Goal: Transaction & Acquisition: Download file/media

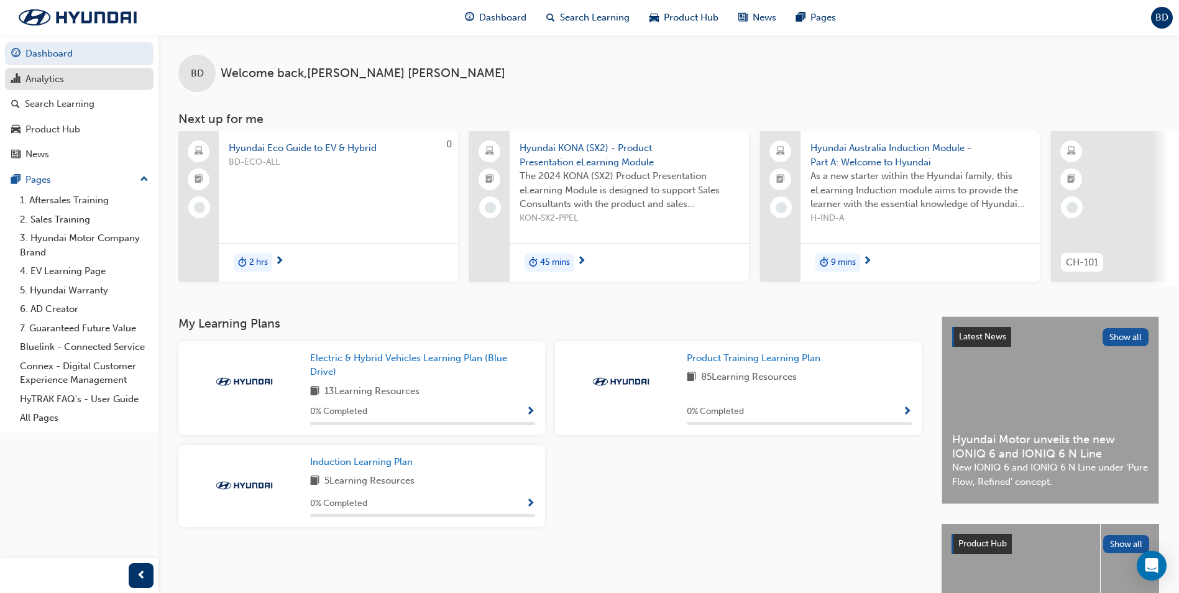
click at [66, 79] on div "Analytics" at bounding box center [79, 79] width 136 height 16
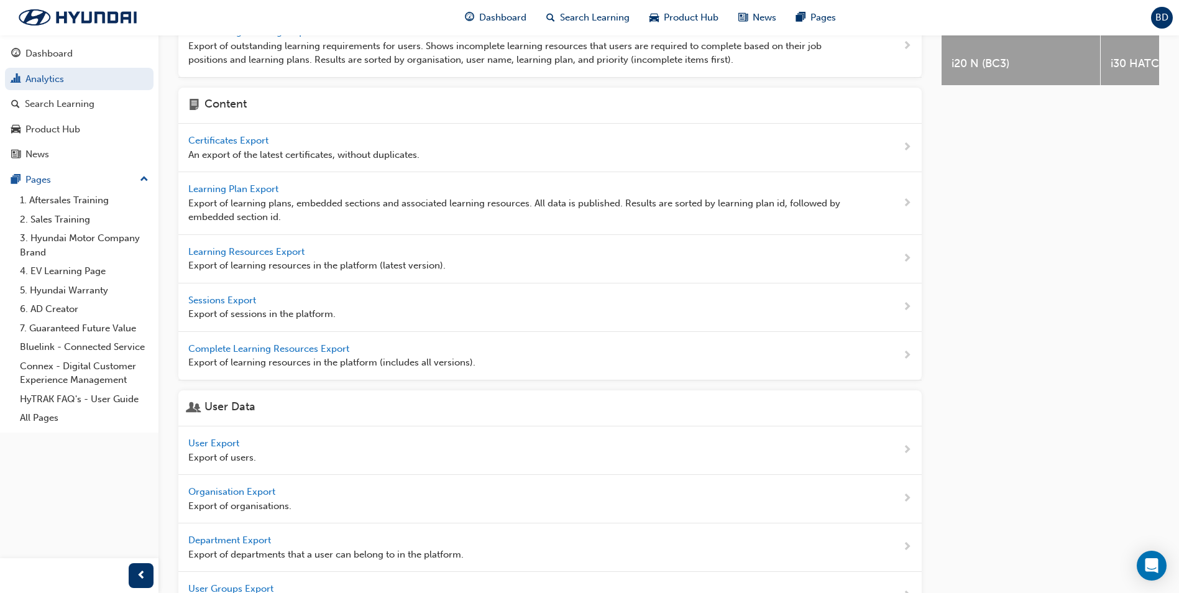
scroll to position [311, 0]
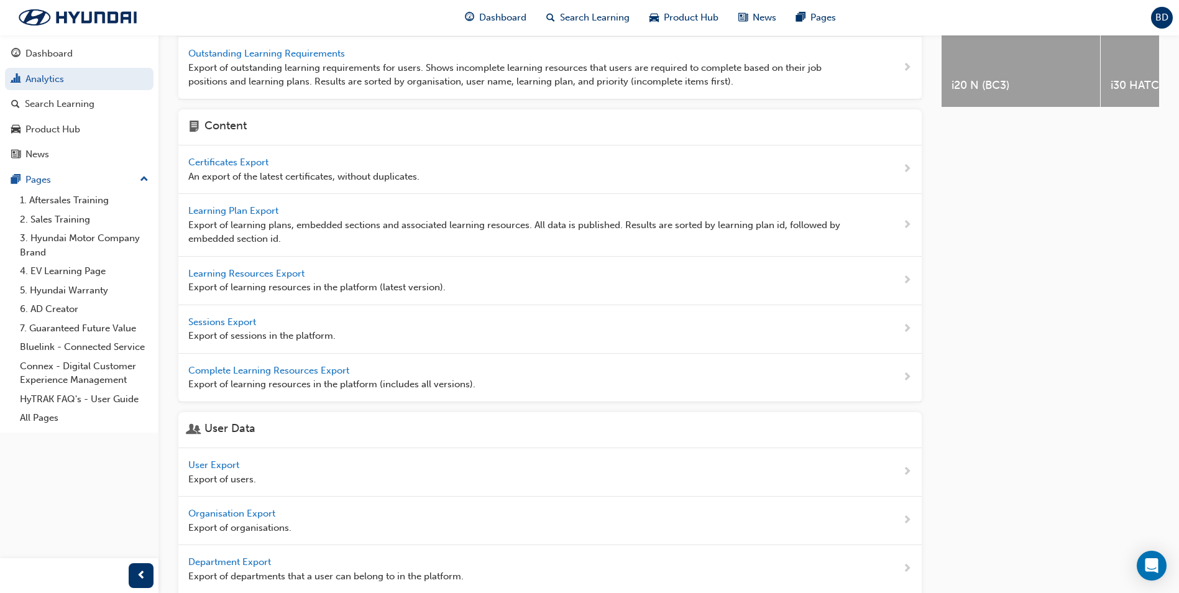
click at [215, 347] on span "User Export" at bounding box center [214, 464] width 53 height 11
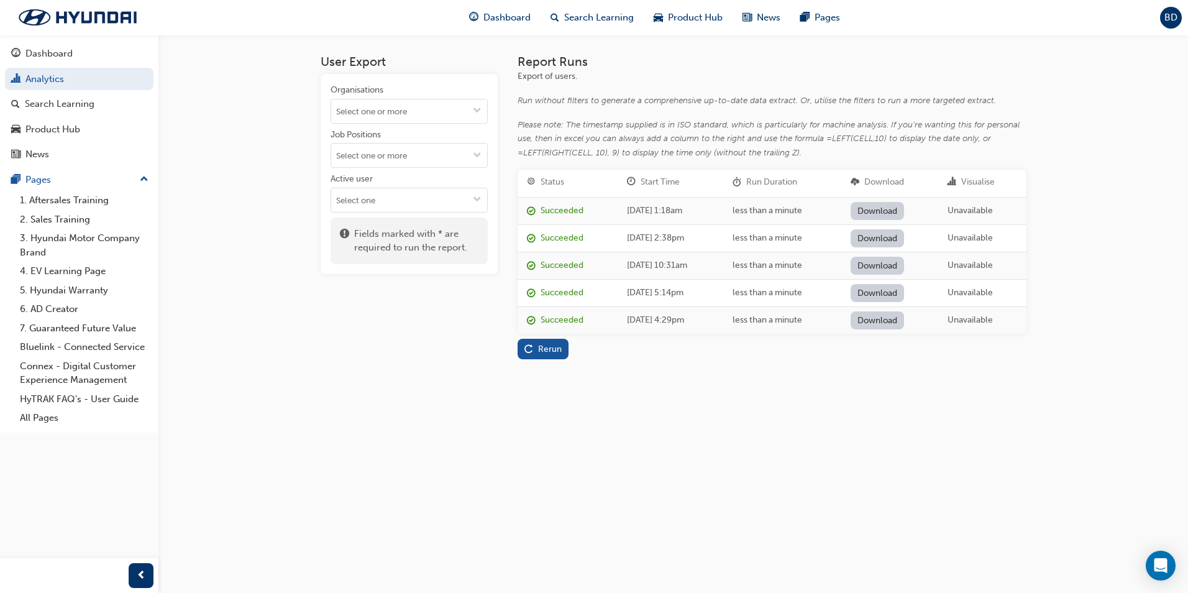
drag, startPoint x: 590, startPoint y: 215, endPoint x: 679, endPoint y: 210, distance: 88.4
click at [678, 210] on tr "Succeeded [DATE] 1:18am less than a minute Download Unavailable" at bounding box center [772, 210] width 509 height 27
drag, startPoint x: 679, startPoint y: 210, endPoint x: 743, endPoint y: 219, distance: 64.6
click at [682, 219] on td "[DATE] 1:18am" at bounding box center [671, 210] width 106 height 27
click at [374, 111] on input "Organisations" at bounding box center [409, 111] width 156 height 24
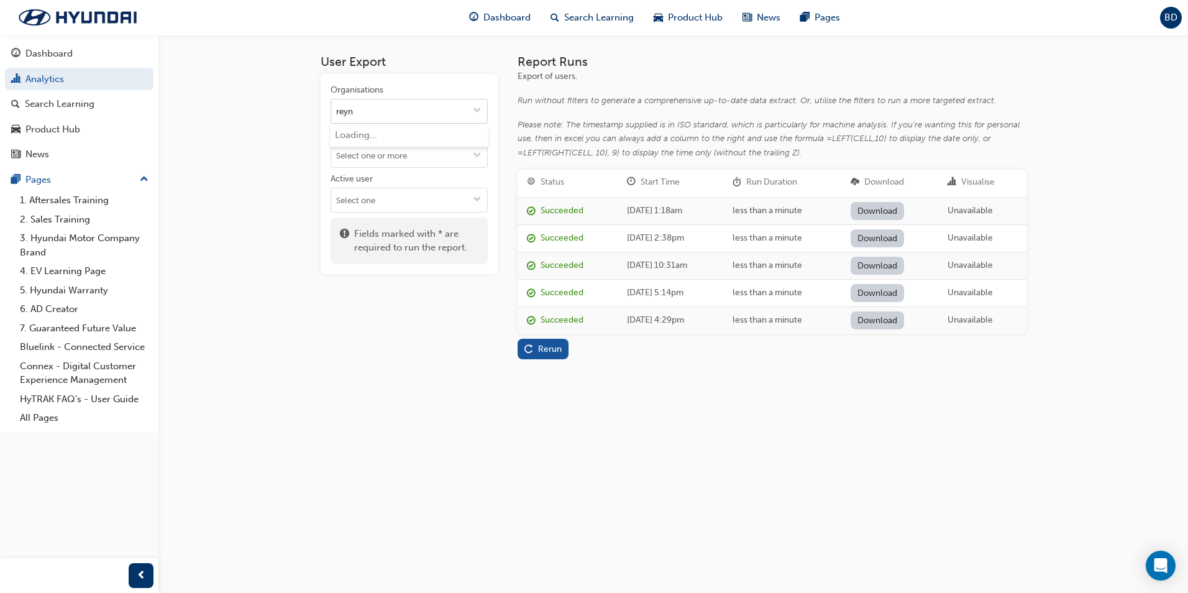
type input "reyne"
click at [395, 134] on li "Reynella Hyundai (Reynella)" at bounding box center [409, 136] width 157 height 24
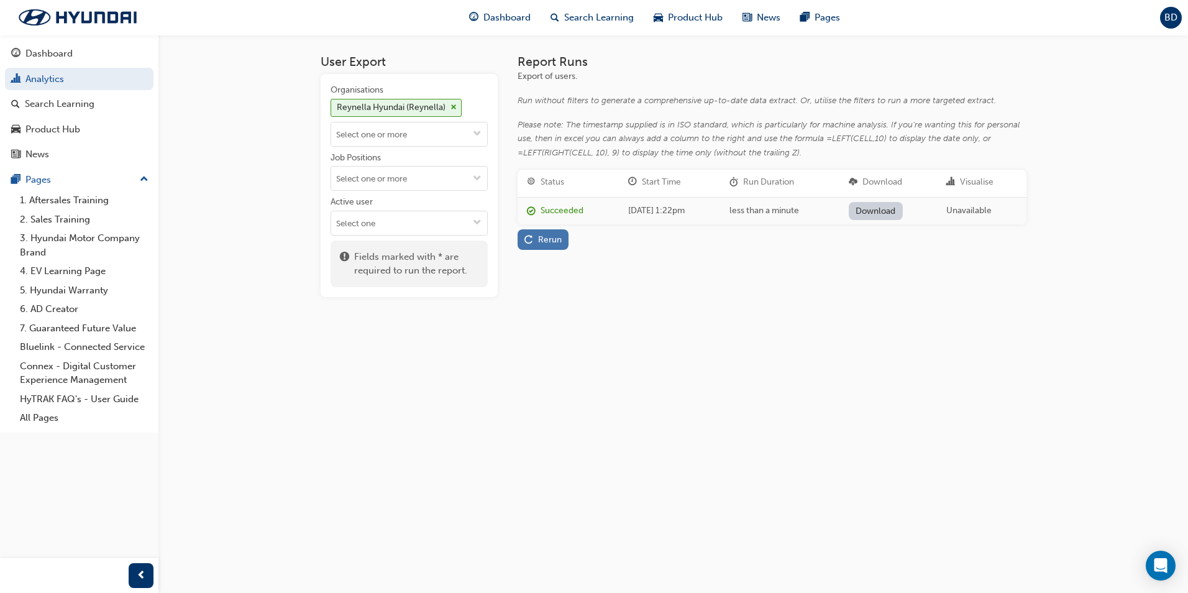
click at [539, 244] on div "Rerun" at bounding box center [550, 239] width 24 height 11
click at [682, 208] on link "Download" at bounding box center [876, 211] width 54 height 18
click at [682, 119] on div "User Export Organisations Reynella Hyundai (Reynella) Job Positions Active user…" at bounding box center [594, 296] width 1188 height 593
